Goal: Task Accomplishment & Management: Use online tool/utility

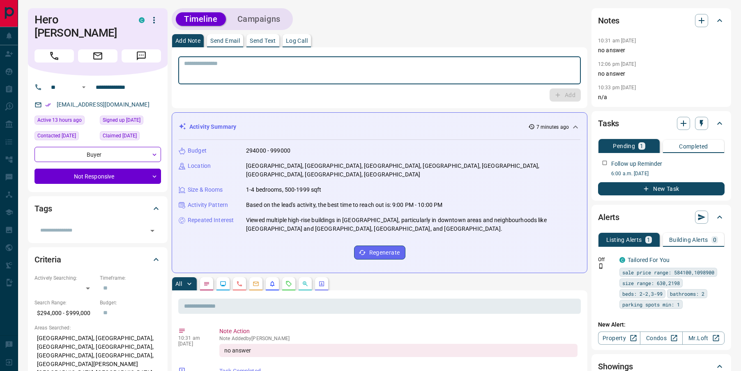
click at [199, 73] on textarea at bounding box center [379, 70] width 391 height 21
click at [236, 70] on textarea "To enrich screen reader interactions, please activate Accessibility in Grammarl…" at bounding box center [379, 70] width 391 height 21
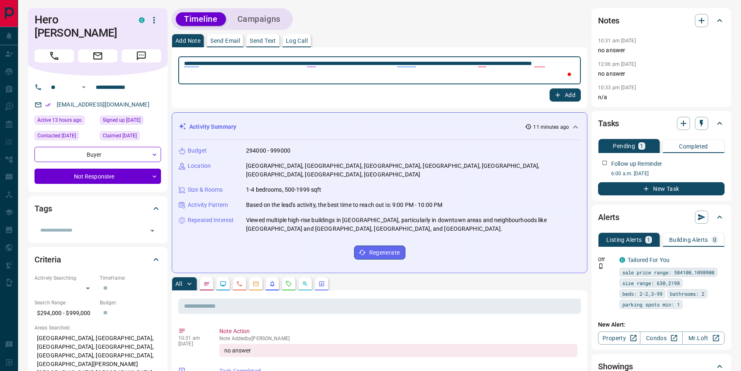
type textarea "**********"
click at [564, 98] on button "Add" at bounding box center [565, 94] width 31 height 13
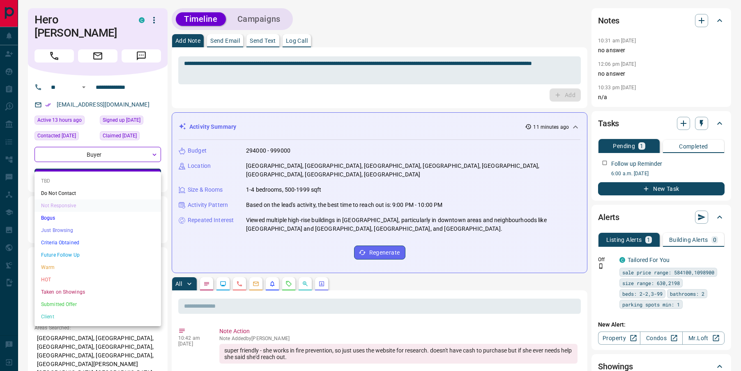
click at [93, 227] on li "Just Browsing" at bounding box center [98, 230] width 127 height 12
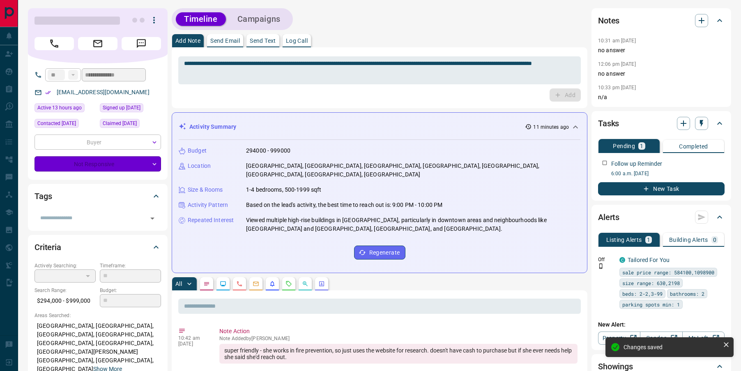
type input "*"
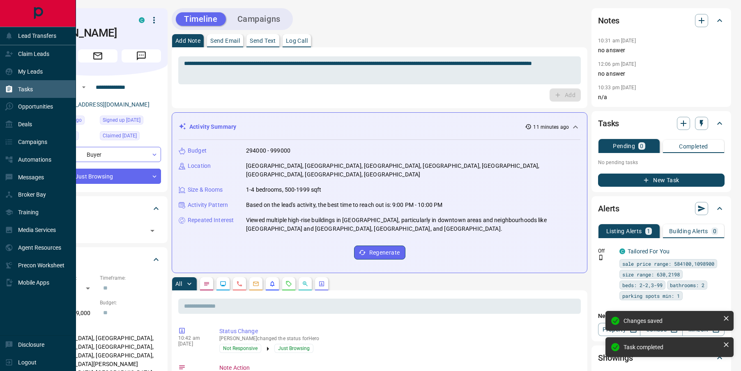
click at [12, 92] on icon at bounding box center [9, 89] width 8 height 8
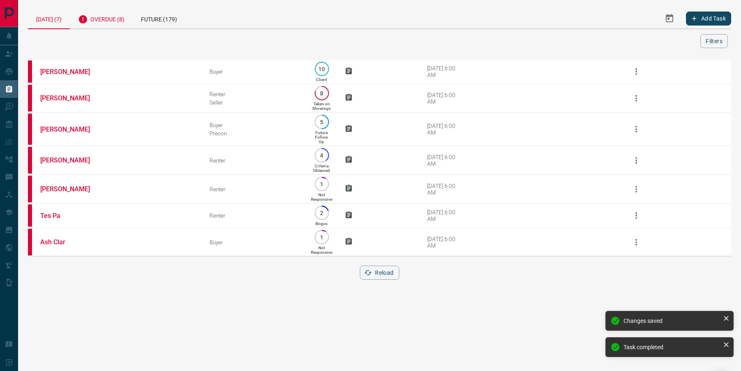
click at [105, 24] on div "Overdue (8)" at bounding box center [101, 18] width 63 height 20
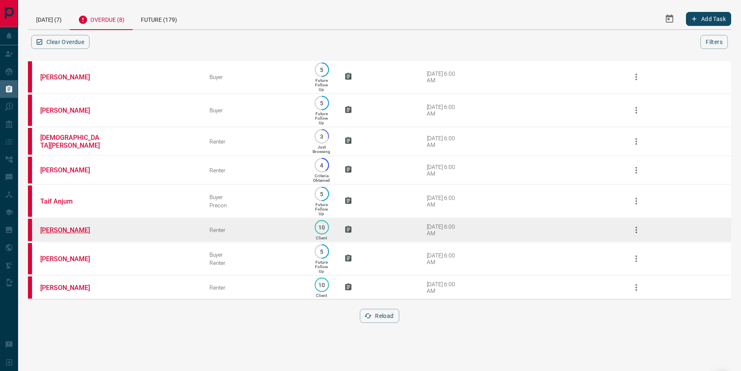
click at [65, 234] on link "[PERSON_NAME]" at bounding box center [71, 230] width 62 height 8
